Goal: Task Accomplishment & Management: Complete application form

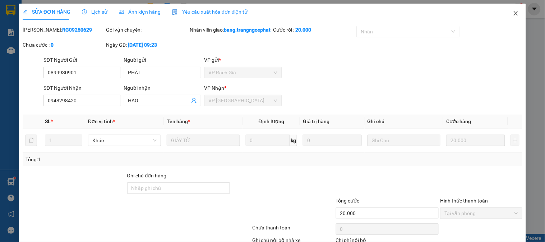
click at [511, 12] on span "Close" at bounding box center [516, 14] width 20 height 20
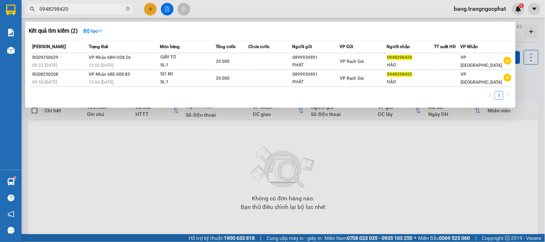
drag, startPoint x: 99, startPoint y: 12, endPoint x: 0, endPoint y: 61, distance: 110.5
click at [0, 77] on section "Kết quả tìm kiếm ( 2 ) Bộ lọc Mã ĐH Trạng thái Món hàng Tổng cước Chưa cước Ngư…" at bounding box center [272, 121] width 545 height 242
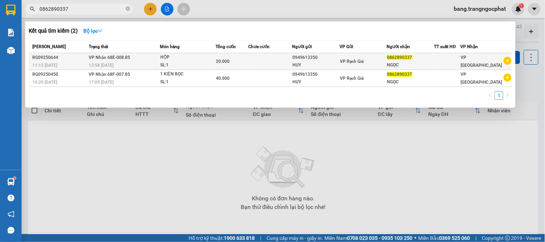
type input "0862890337"
click at [430, 60] on div "0862890337" at bounding box center [410, 58] width 47 height 8
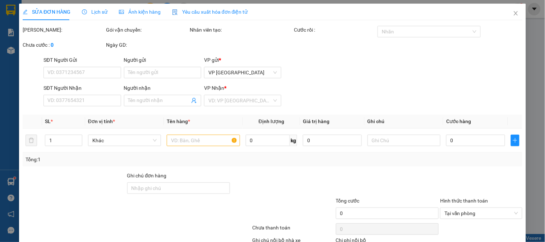
type input "0949613350"
type input "HUY"
type input "0862890337"
type input "NGỌC"
type input "20.000"
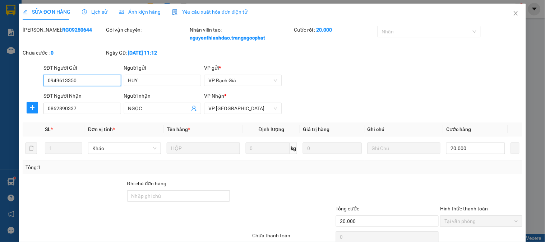
scroll to position [55, 0]
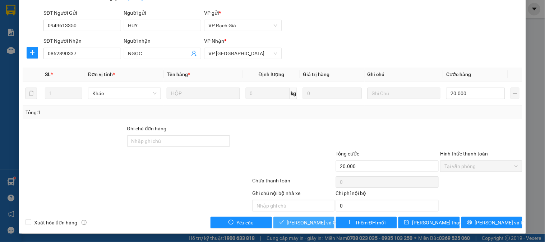
drag, startPoint x: 286, startPoint y: 225, endPoint x: 250, endPoint y: 213, distance: 37.0
click at [284, 227] on button "[PERSON_NAME] và Giao hàng" at bounding box center [303, 222] width 61 height 11
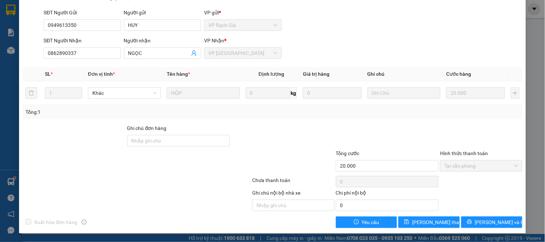
scroll to position [0, 0]
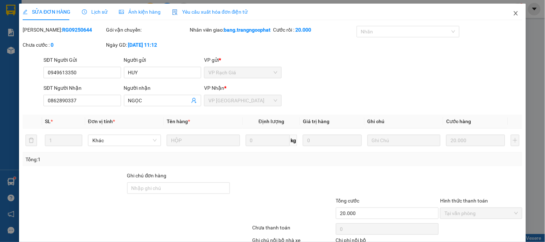
click at [509, 16] on span "Close" at bounding box center [516, 14] width 20 height 20
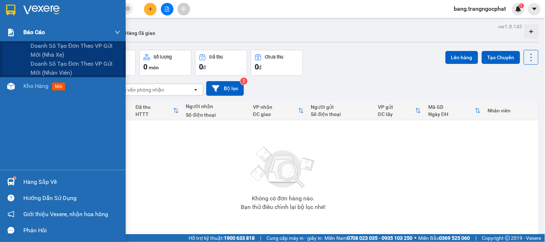
click at [40, 32] on span "Báo cáo" at bounding box center [34, 32] width 22 height 9
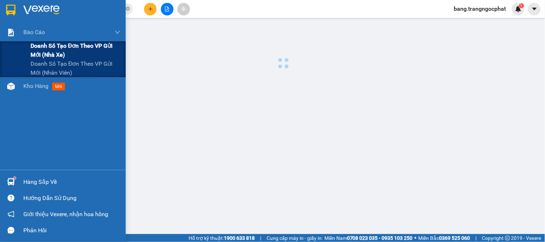
click at [43, 41] on span "Doanh số tạo đơn theo VP gửi mới (nhà xe)" at bounding box center [76, 50] width 90 height 18
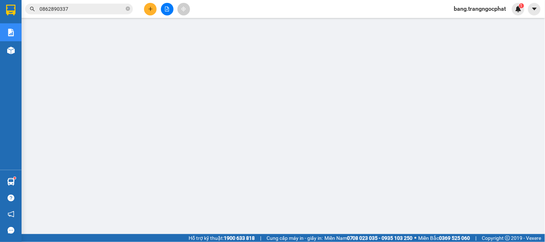
drag, startPoint x: 73, startPoint y: 11, endPoint x: 3, endPoint y: 61, distance: 86.2
click at [0, 64] on section "Kết quả tìm kiếm ( 2 ) Bộ lọc Mã ĐH Trạng thái Món hàng Tổng cước Chưa cước Ngư…" at bounding box center [272, 121] width 545 height 242
